Goal: Task Accomplishment & Management: Use online tool/utility

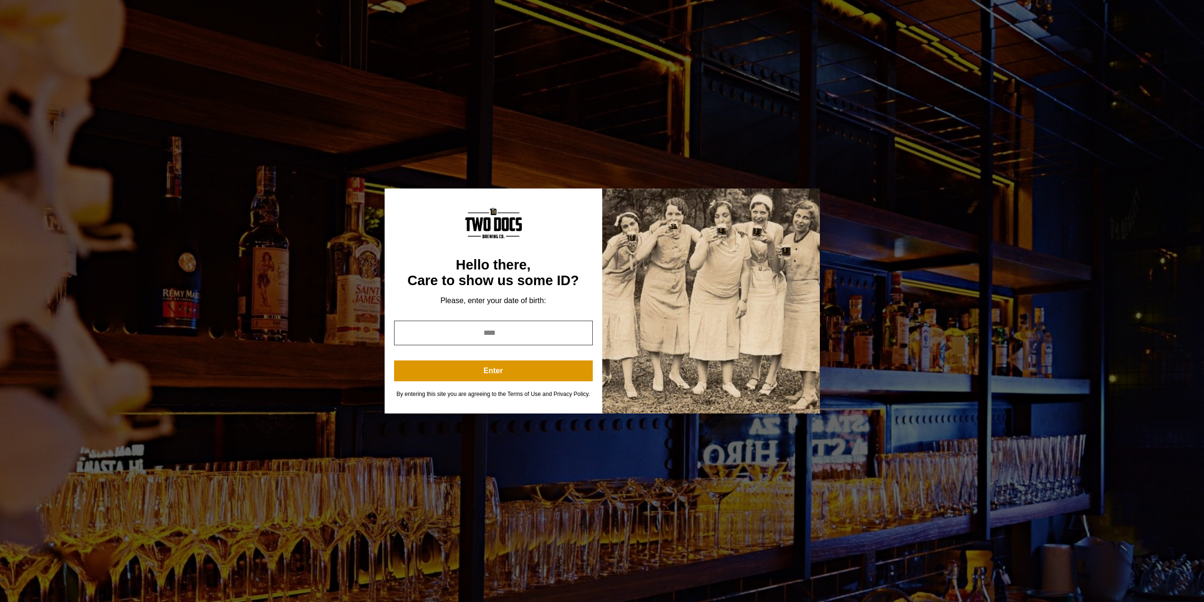
click at [523, 328] on input "year" at bounding box center [493, 332] width 199 height 25
drag, startPoint x: 521, startPoint y: 338, endPoint x: 429, endPoint y: 342, distance: 91.9
click at [429, 343] on input "year" at bounding box center [493, 332] width 199 height 25
type input "****"
click at [485, 372] on button "Enter" at bounding box center [493, 370] width 199 height 21
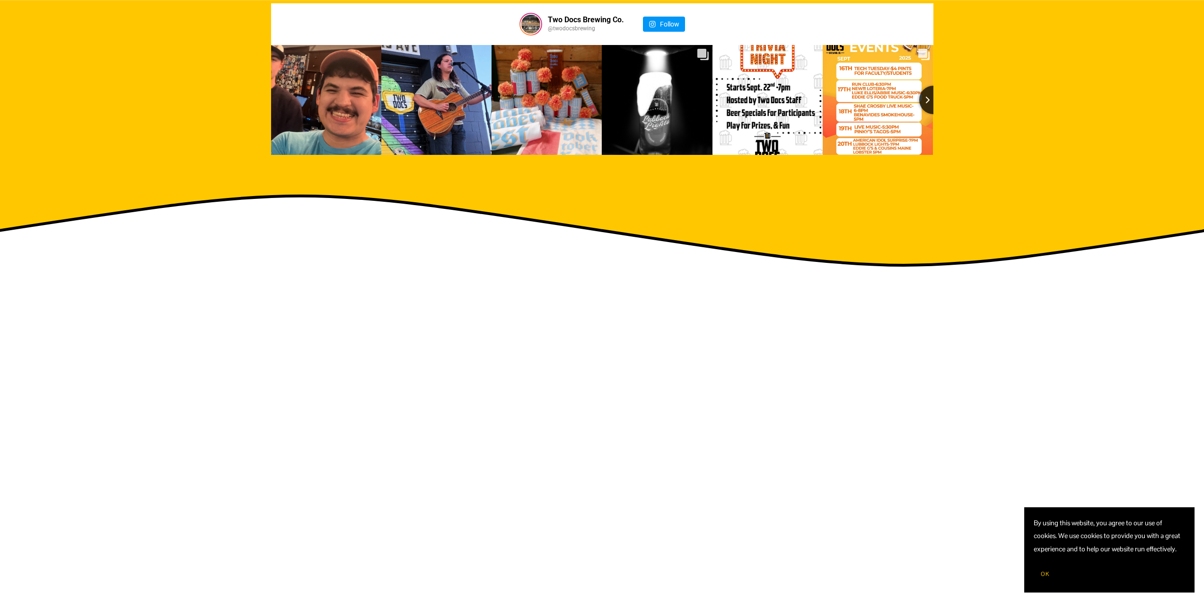
scroll to position [1656, 0]
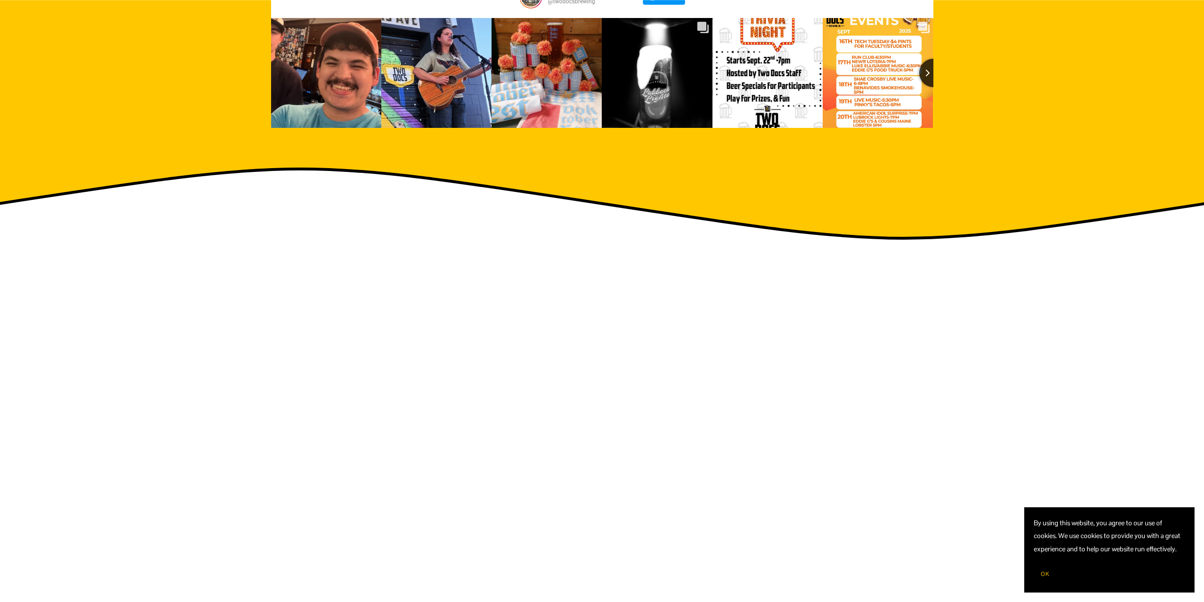
click at [1048, 576] on span "OK" at bounding box center [1045, 574] width 9 height 8
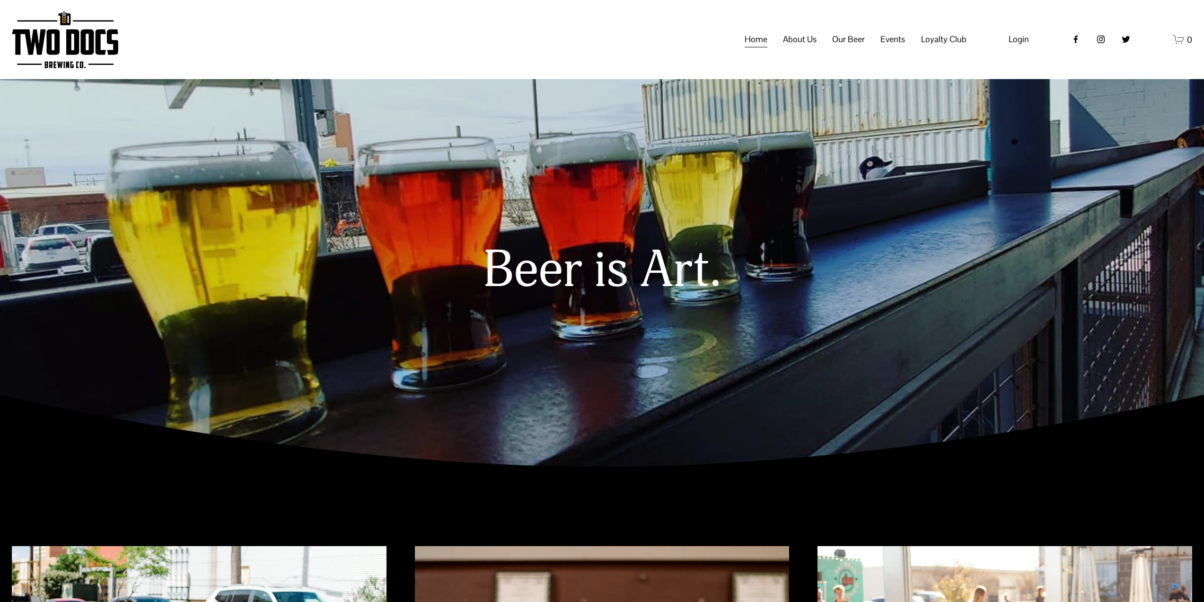
scroll to position [0, 0]
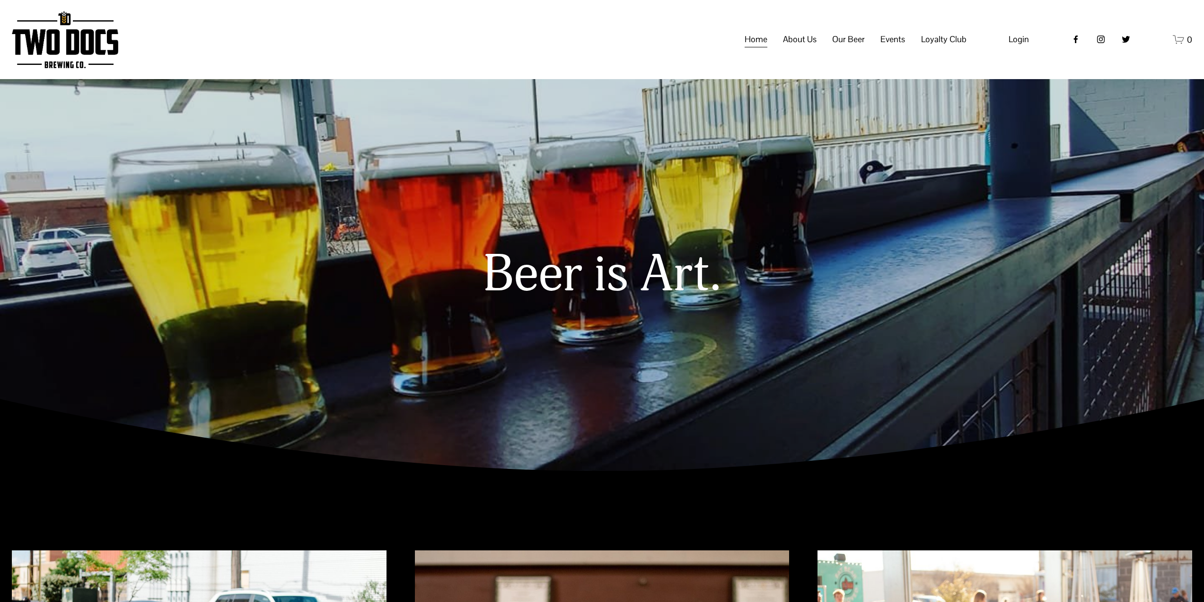
click at [0, 0] on span "Calendar" at bounding box center [0, 0] width 0 height 0
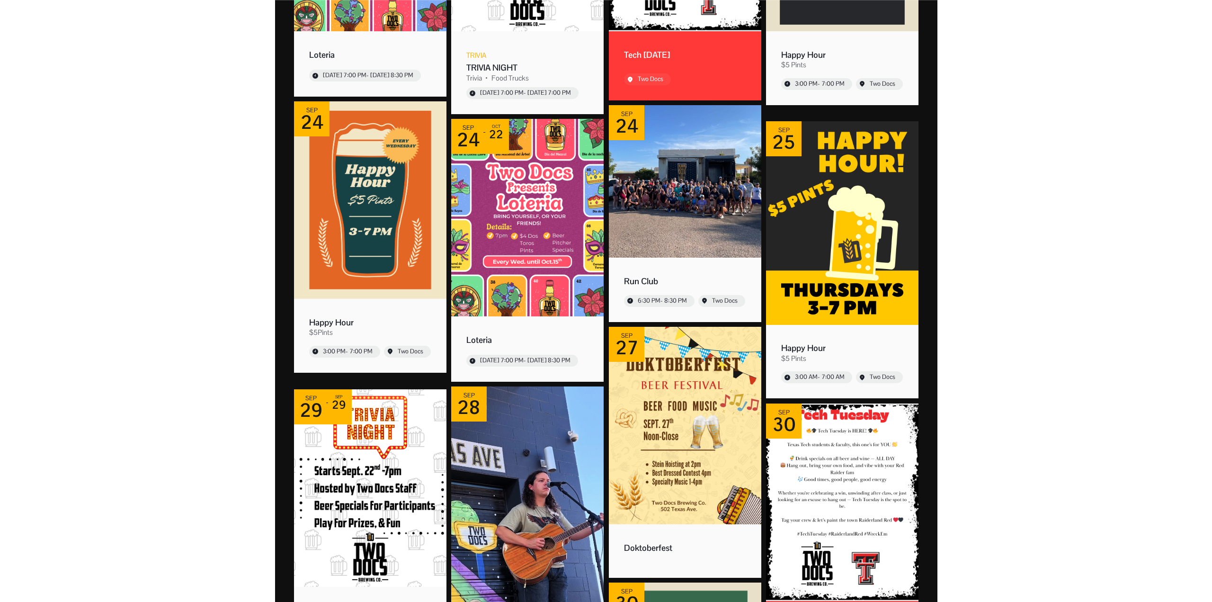
scroll to position [426, 0]
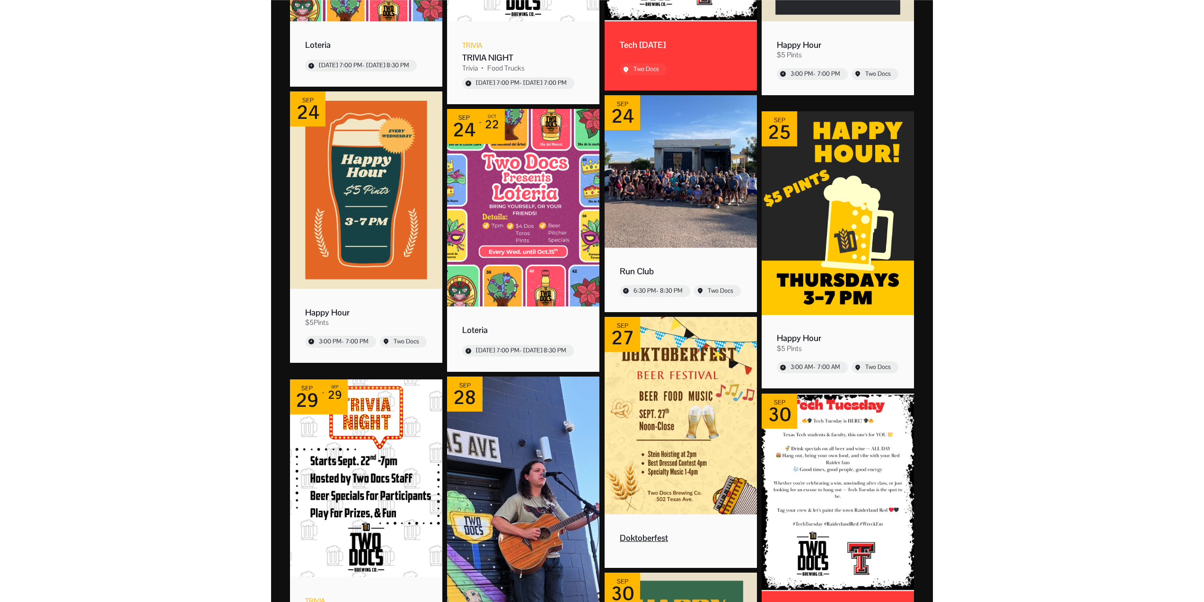
click at [643, 539] on div "Doktoberfest" at bounding box center [681, 537] width 122 height 11
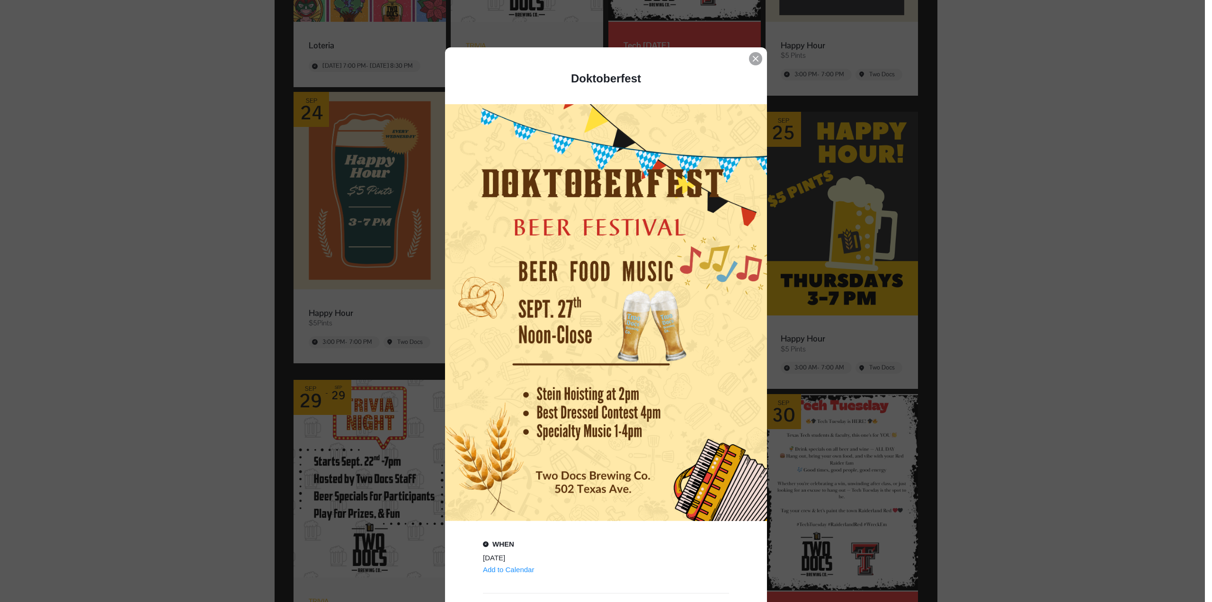
click at [753, 59] on icon "Event details popup" at bounding box center [756, 59] width 6 height 6
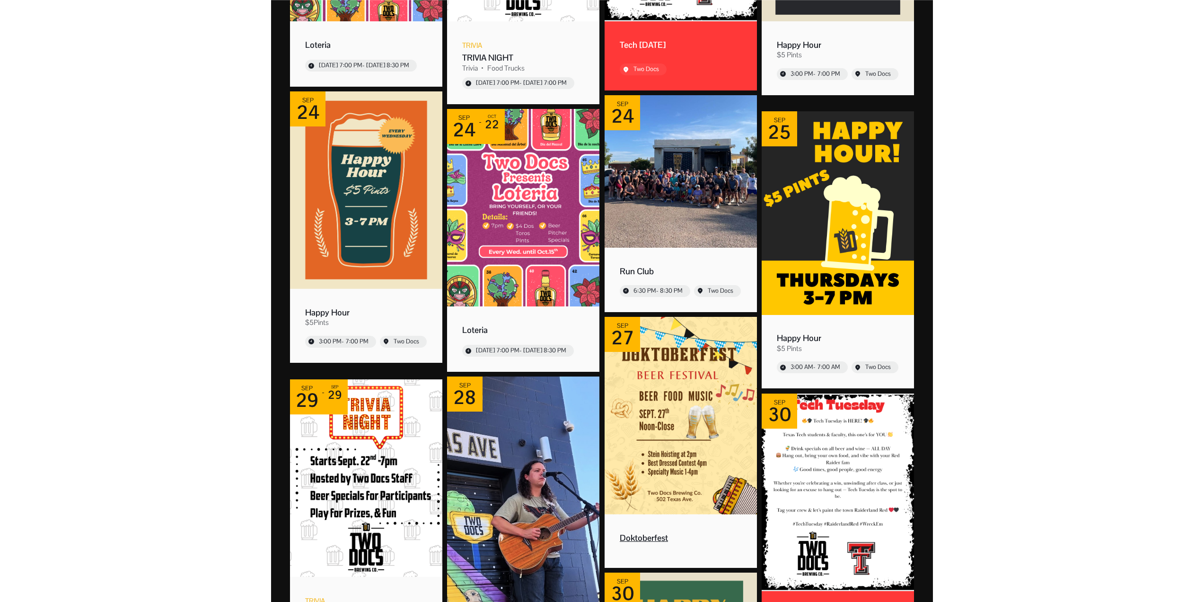
drag, startPoint x: 643, startPoint y: 536, endPoint x: 637, endPoint y: 540, distance: 6.8
click at [637, 540] on div "Doktoberfest" at bounding box center [681, 537] width 122 height 11
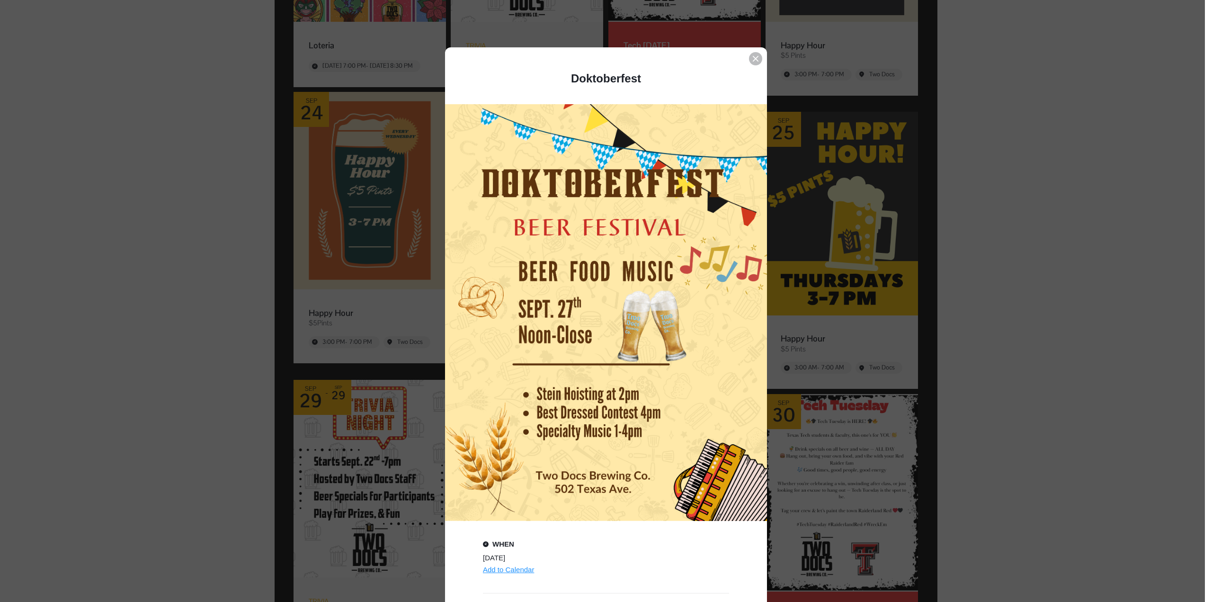
click at [522, 572] on div "Add to Calendar" at bounding box center [508, 569] width 51 height 9
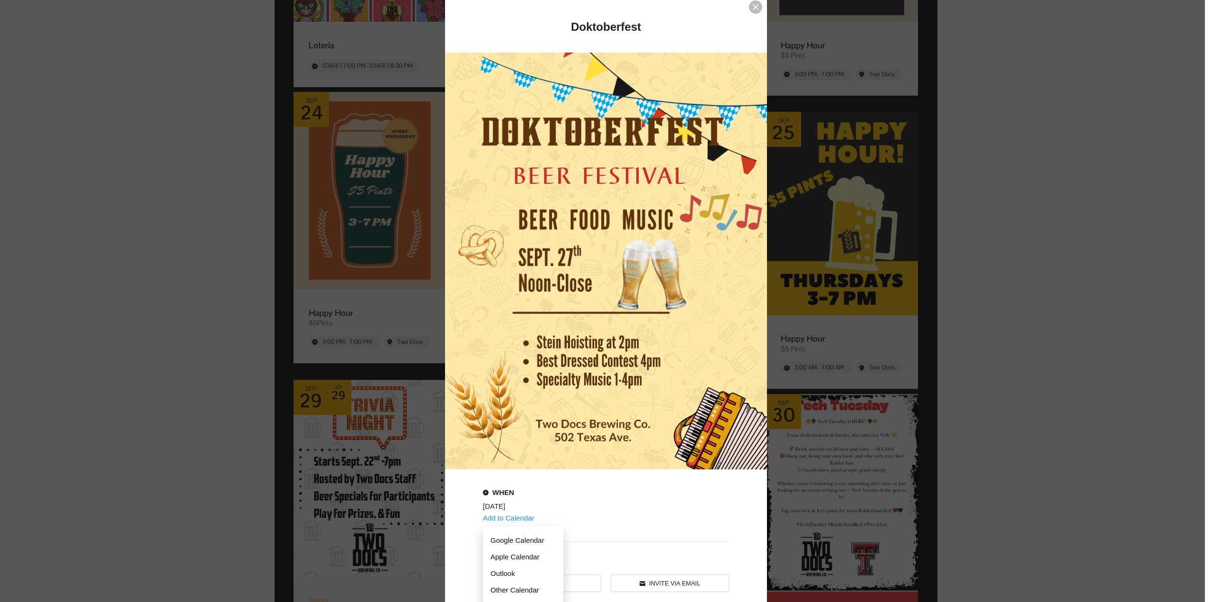
scroll to position [108, 0]
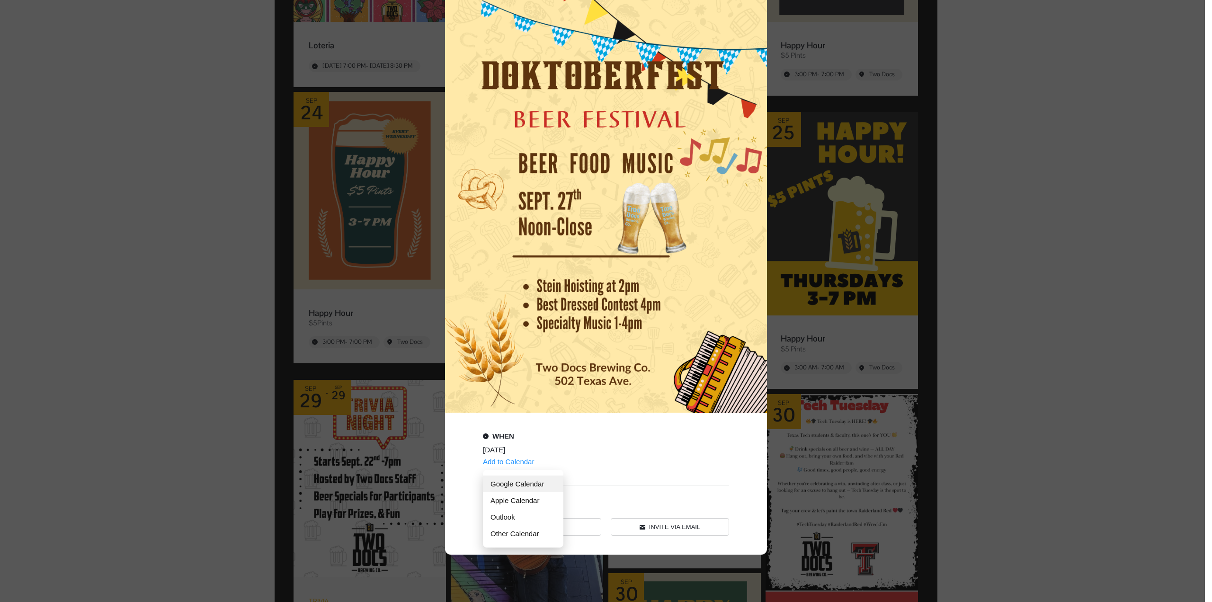
click at [529, 485] on link "Google Calendar" at bounding box center [523, 483] width 80 height 17
click at [557, 527] on div "Copied" at bounding box center [541, 524] width 117 height 17
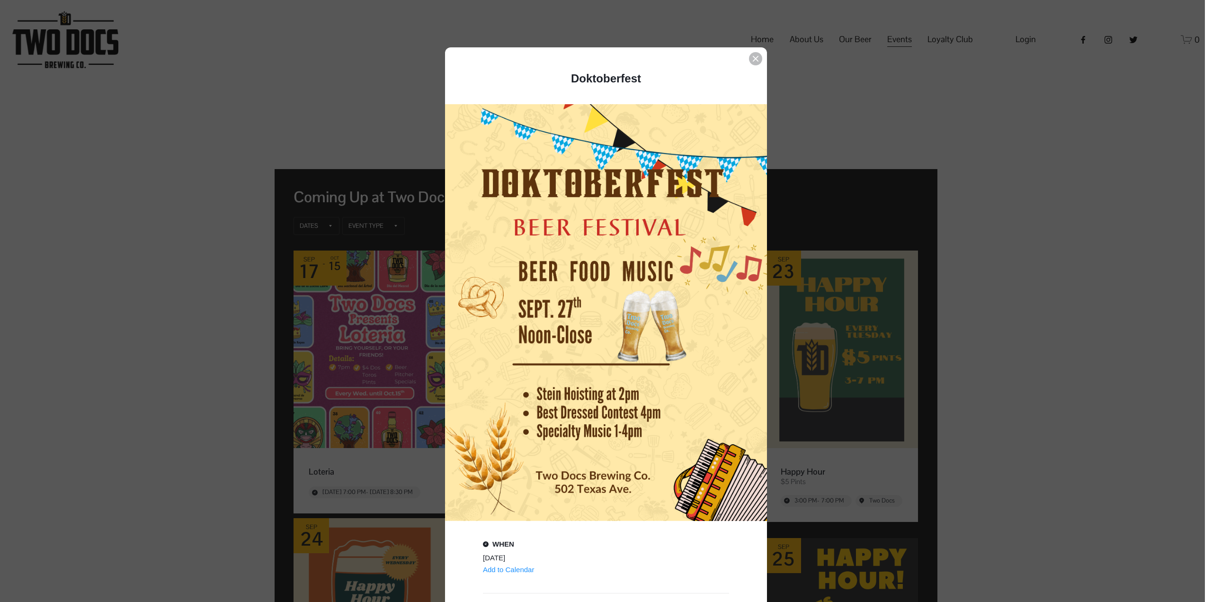
click at [743, 56] on div "Doktoberfest When [DATE] Add to Calendar Google Calendar Apple Calendar Outlook…" at bounding box center [606, 354] width 322 height 615
click at [752, 54] on div "Event details popup" at bounding box center [755, 58] width 13 height 13
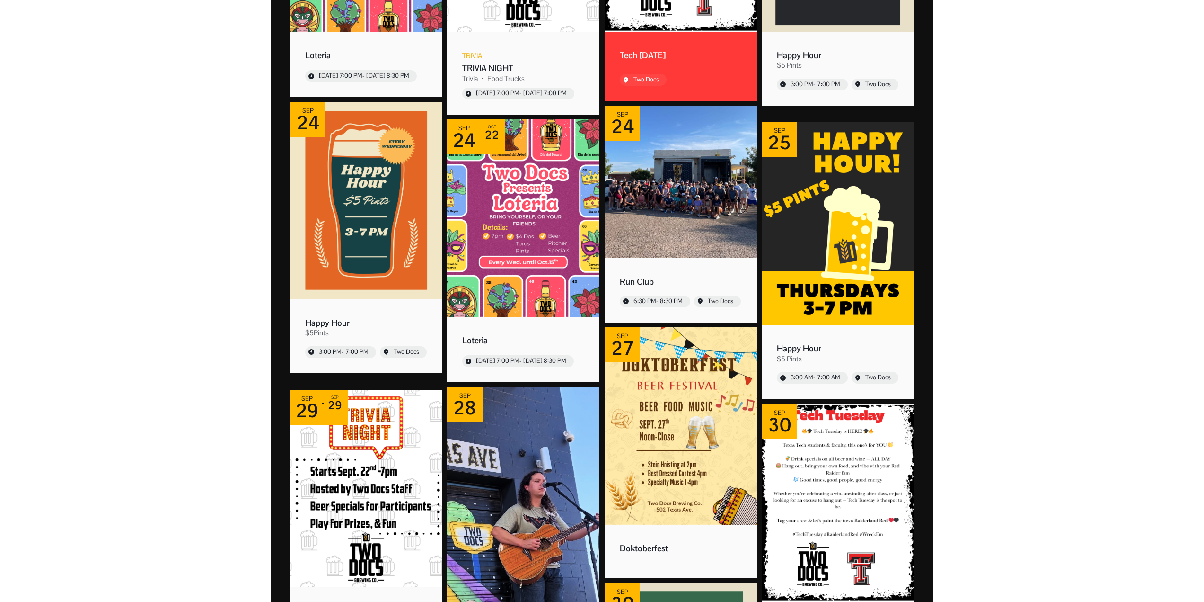
scroll to position [473, 0]
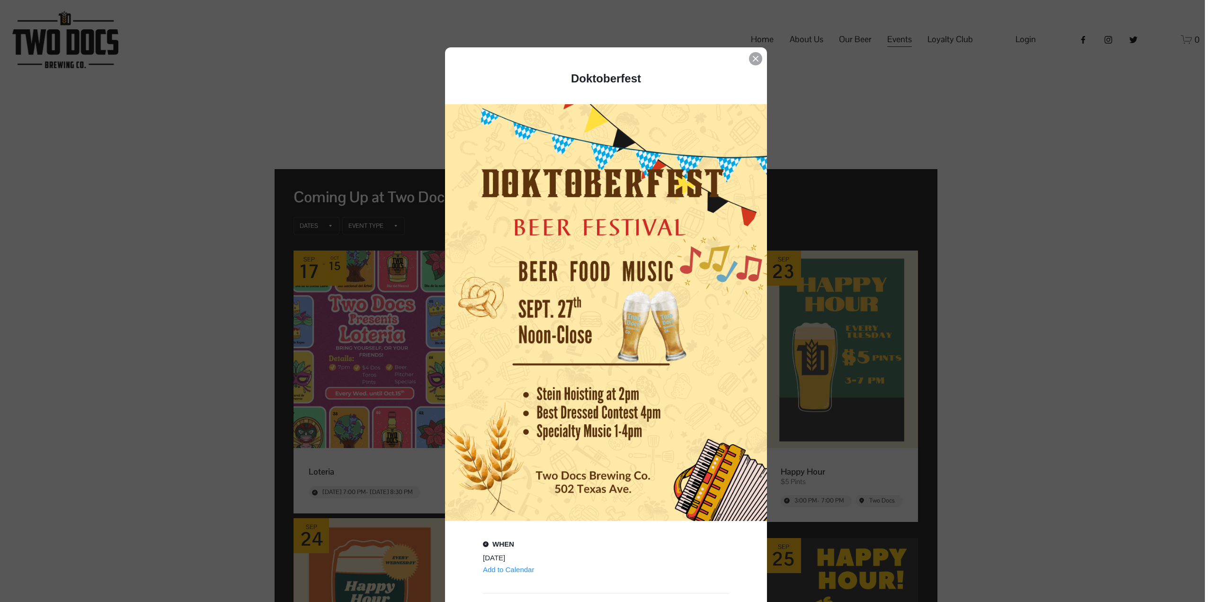
click at [750, 62] on div "Event details popup" at bounding box center [755, 58] width 13 height 13
